Goal: Information Seeking & Learning: Learn about a topic

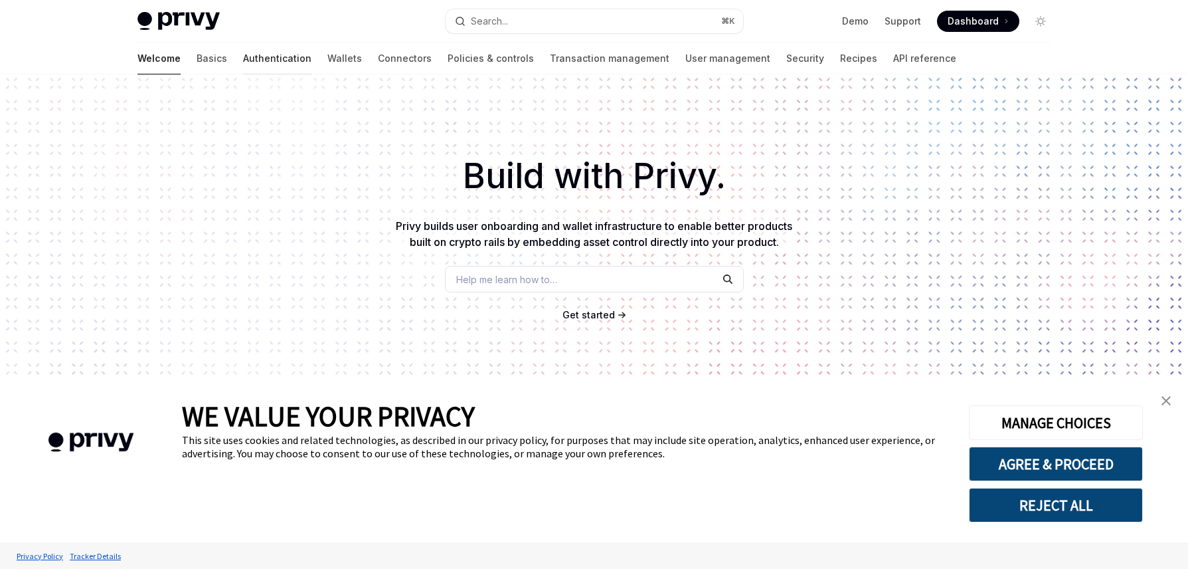
click at [243, 60] on link "Authentication" at bounding box center [277, 59] width 68 height 32
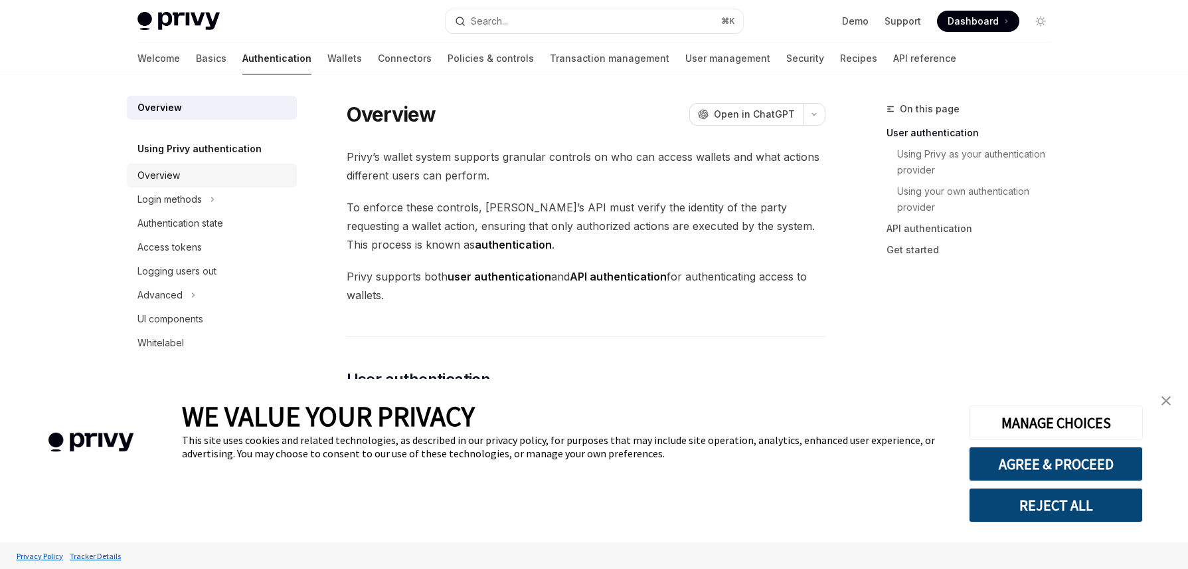
click at [162, 184] on link "Overview" at bounding box center [212, 175] width 170 height 24
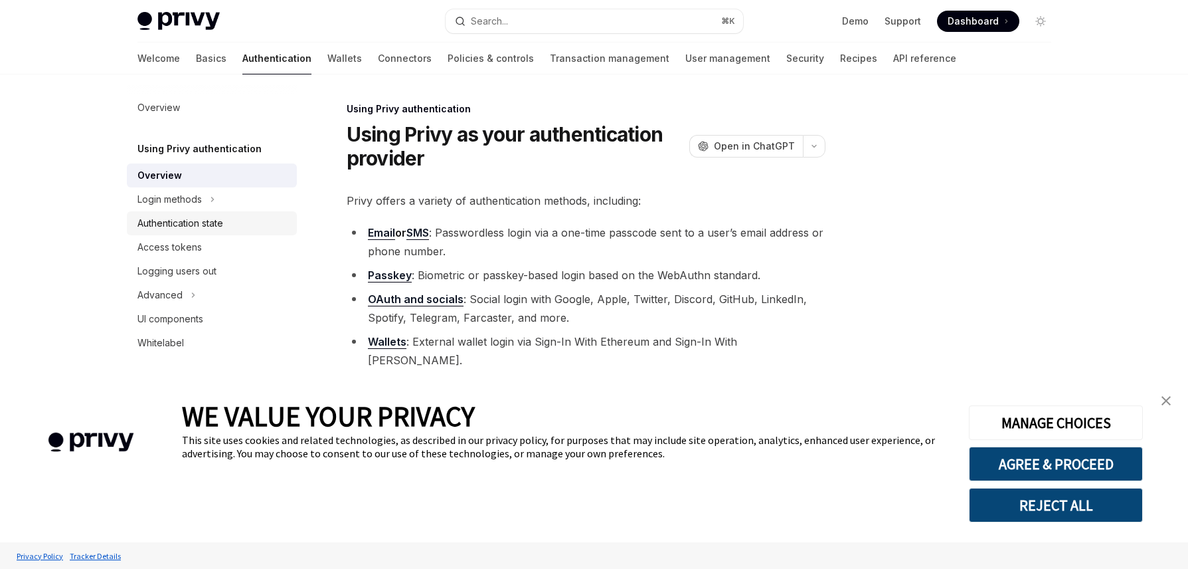
click at [161, 212] on link "Authentication state" at bounding box center [212, 223] width 170 height 24
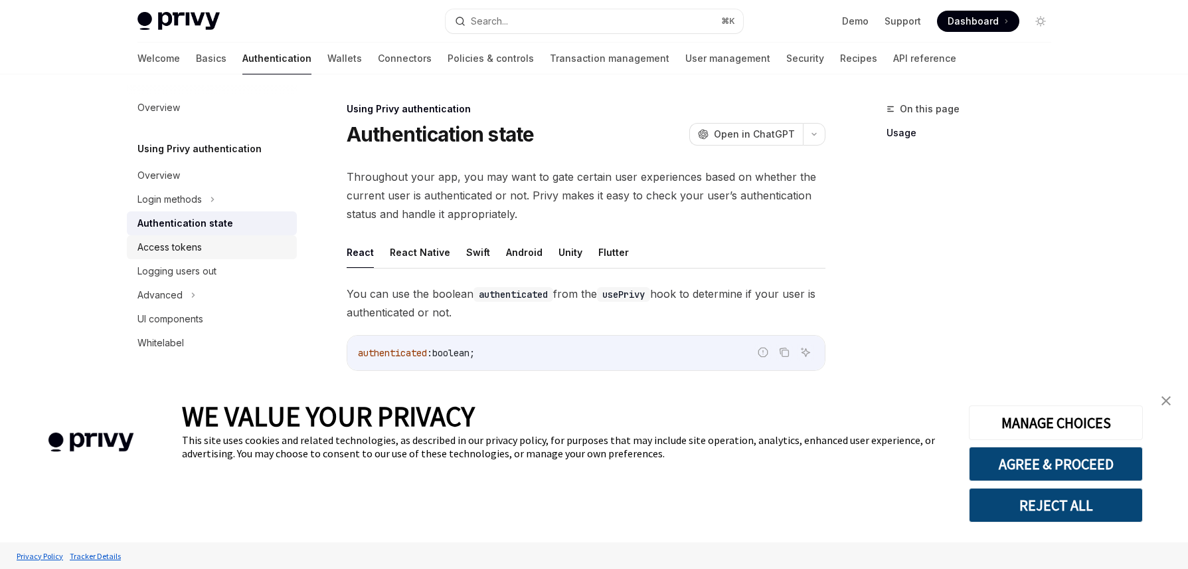
click at [167, 236] on link "Access tokens" at bounding box center [212, 247] width 170 height 24
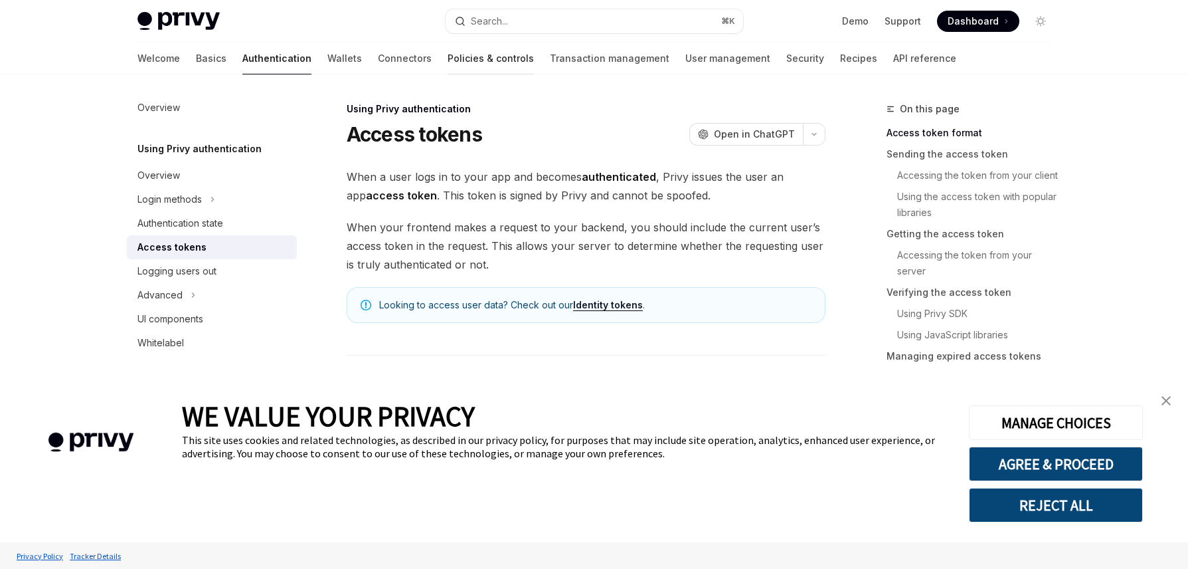
click at [448, 64] on link "Policies & controls" at bounding box center [491, 59] width 86 height 32
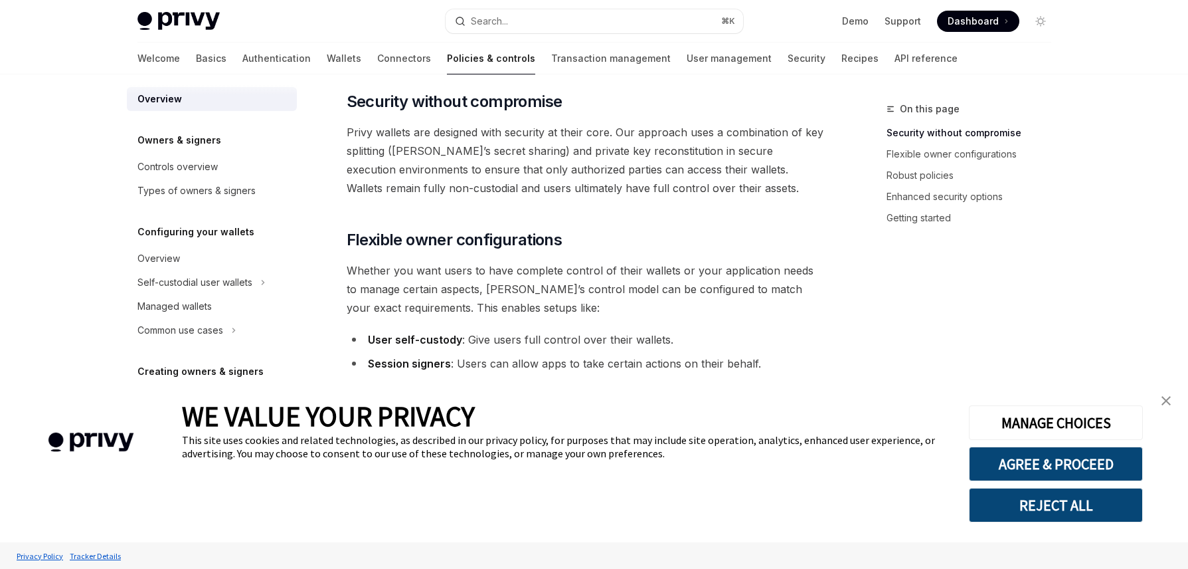
scroll to position [22, 0]
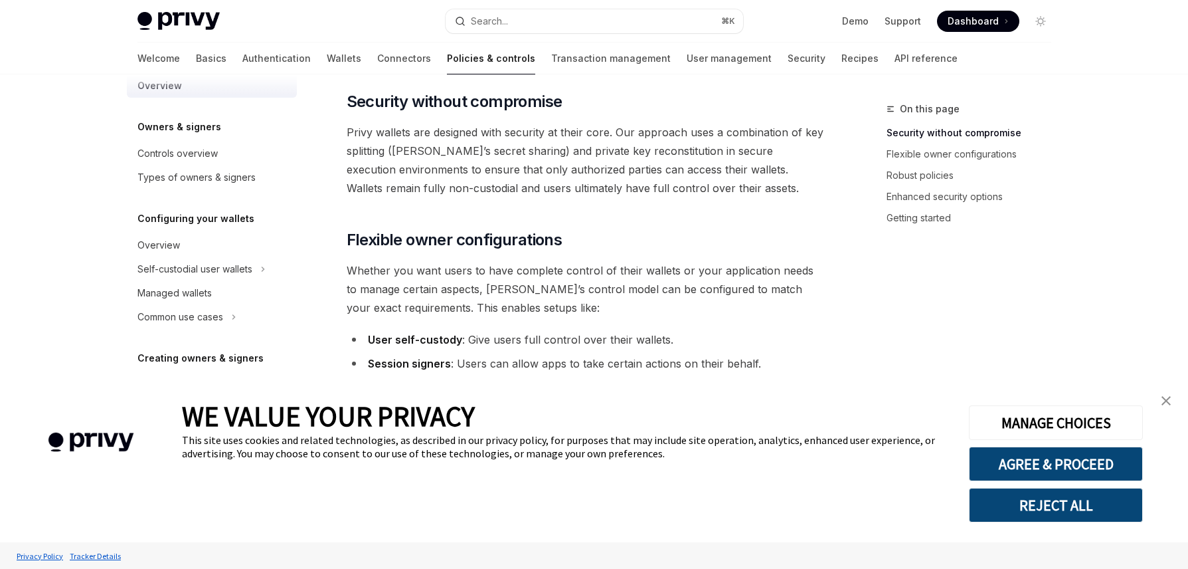
click at [203, 197] on div "Overview Owners & signers Controls overview Types of owners & signers Configuri…" at bounding box center [212, 480] width 170 height 813
click at [201, 177] on div "Types of owners & signers" at bounding box center [196, 177] width 118 height 16
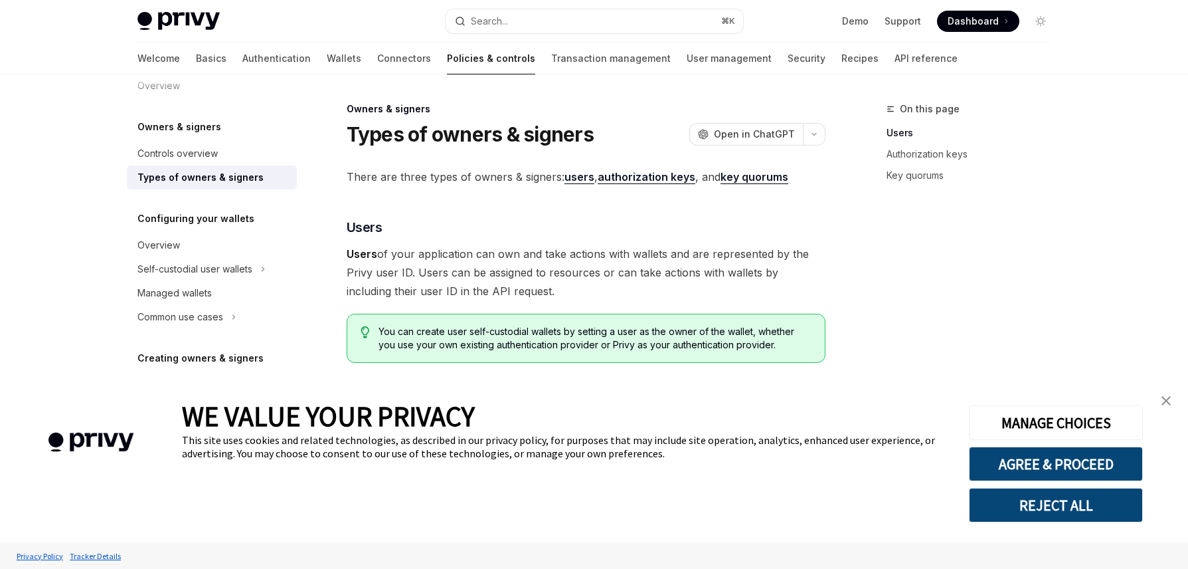
click at [193, 226] on h5 "Configuring your wallets" at bounding box center [195, 219] width 117 height 16
click at [189, 290] on div "Managed wallets" at bounding box center [174, 293] width 74 height 16
type textarea "*"
